Goal: Contribute content

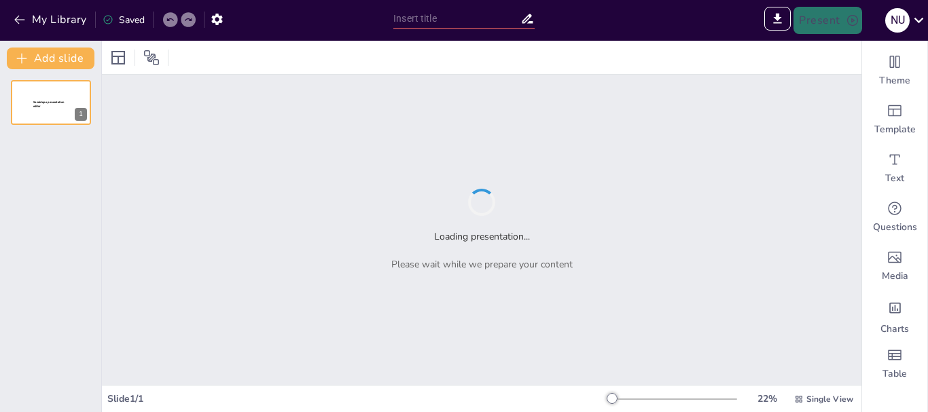
type input "New Sendsteps"
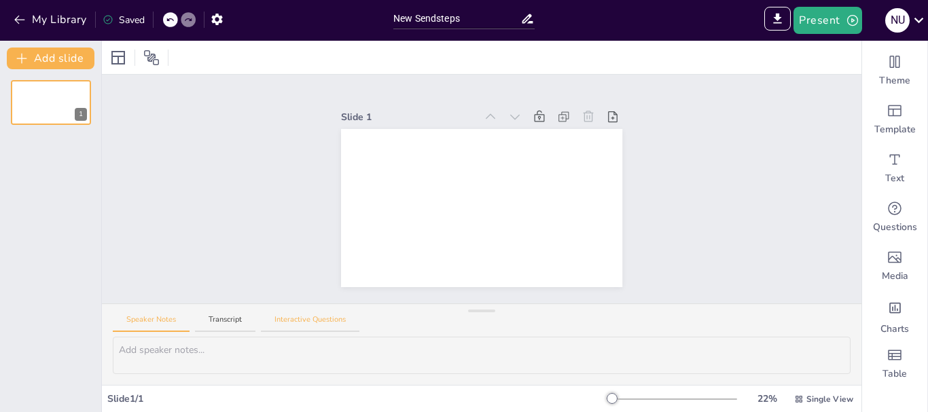
click at [333, 320] on button "Interactive Questions" at bounding box center [310, 324] width 98 height 18
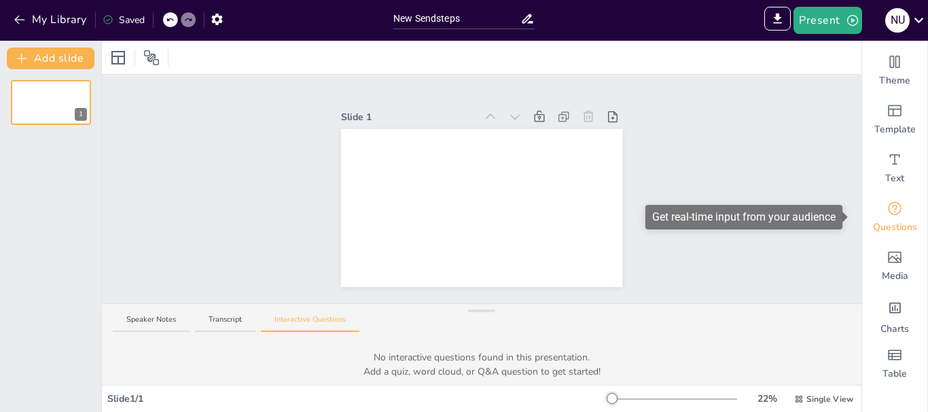
click at [895, 219] on div "Questions" at bounding box center [894, 217] width 65 height 49
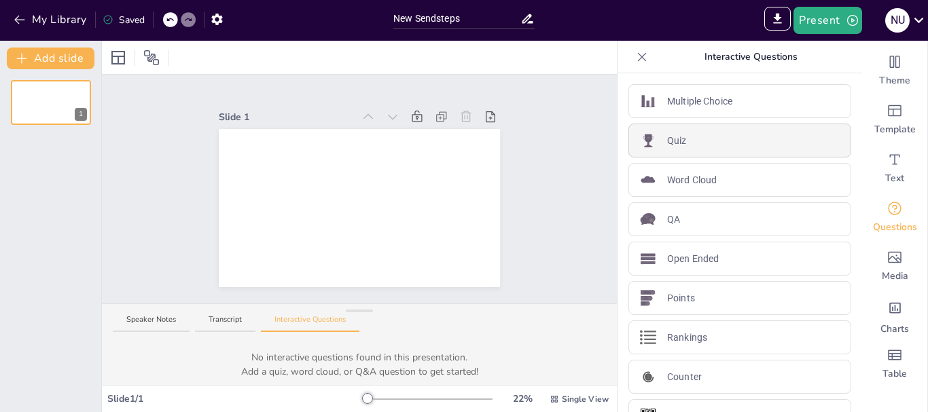
click at [785, 144] on div "Quiz" at bounding box center [739, 141] width 223 height 34
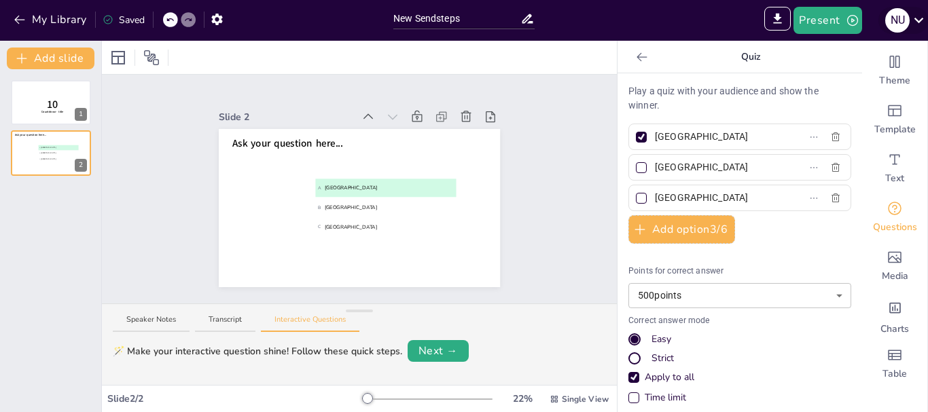
click at [920, 18] on icon at bounding box center [919, 20] width 18 height 18
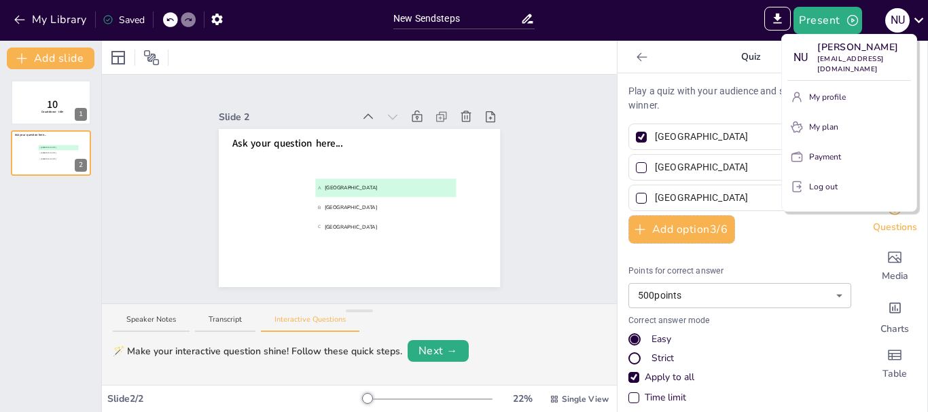
drag, startPoint x: 912, startPoint y: 118, endPoint x: 914, endPoint y: 165, distance: 47.6
click at [914, 165] on div "N U [PERSON_NAME] [EMAIL_ADDRESS][DOMAIN_NAME] My profile My plan Payment Log o…" at bounding box center [849, 123] width 136 height 178
click at [823, 92] on p "My profile" at bounding box center [827, 97] width 37 height 12
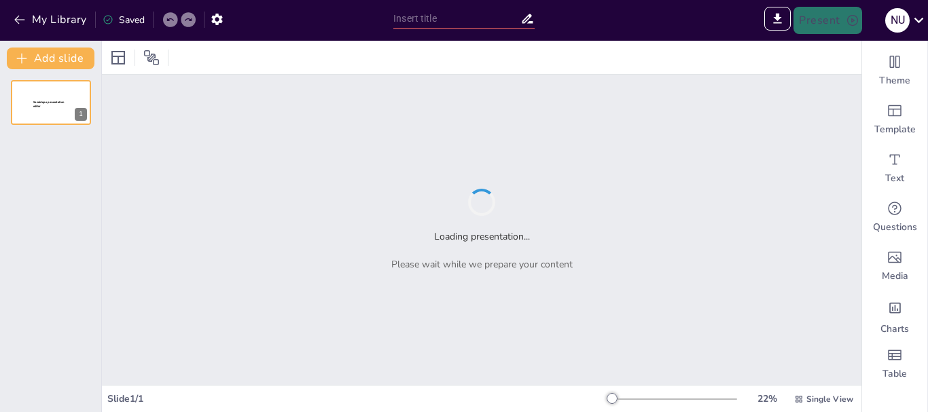
type input "New Sendsteps"
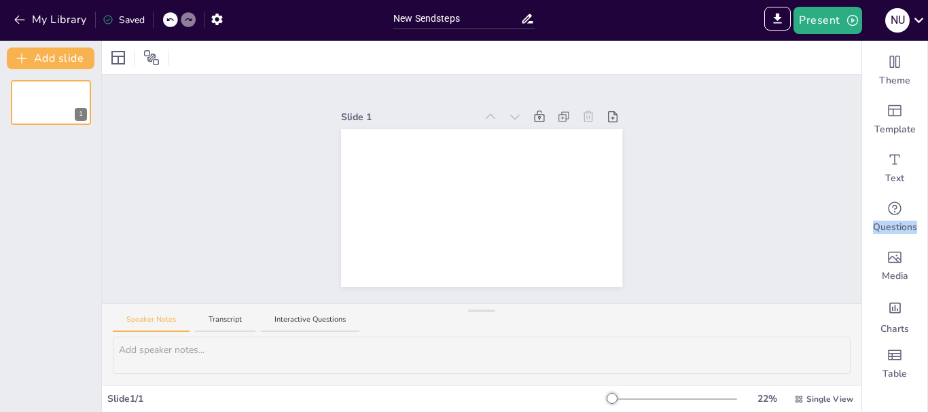
drag, startPoint x: 927, startPoint y: 167, endPoint x: 927, endPoint y: 204, distance: 37.4
click at [927, 204] on div "Theme Template Text Questions Media Charts Table" at bounding box center [895, 227] width 66 height 372
click at [743, 241] on div "Slide 1" at bounding box center [481, 189] width 759 height 229
